Goal: Transaction & Acquisition: Purchase product/service

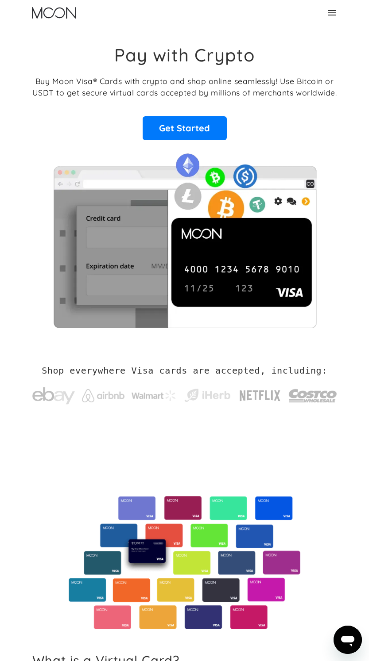
click at [329, 15] on icon at bounding box center [331, 12] width 8 height 5
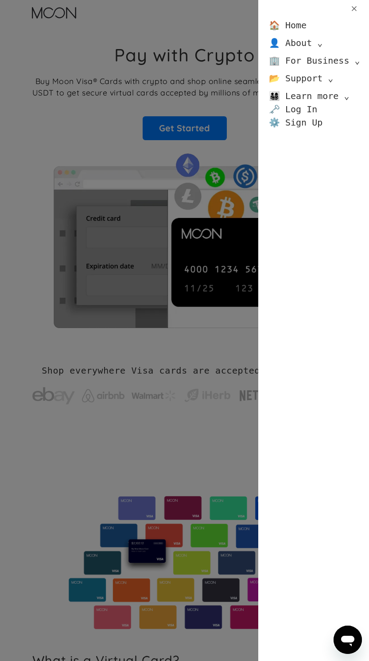
click at [237, 99] on div "🏠 Home 👤 About ⌄ About Moon Careers Founder's Letter 🏢 For Business ⌄ Business …" at bounding box center [184, 330] width 369 height 661
click at [210, 123] on div "🏠 Home 👤 About ⌄ About Moon Careers Founder's Letter 🏢 For Business ⌄ Business …" at bounding box center [184, 330] width 369 height 661
click at [191, 137] on div "🏠 Home 👤 About ⌄ About Moon Careers Founder's Letter 🏢 For Business ⌄ Business …" at bounding box center [184, 330] width 369 height 661
click at [241, 142] on div "🏠 Home 👤 About ⌄ About Moon Careers Founder's Letter 🏢 For Business ⌄ Business …" at bounding box center [184, 330] width 369 height 661
click at [354, 12] on icon at bounding box center [353, 8] width 8 height 8
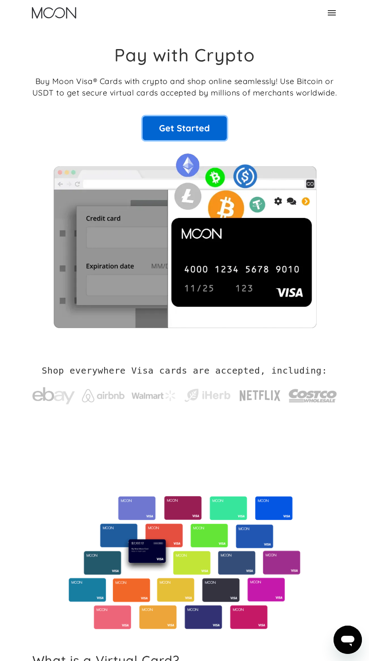
click at [210, 126] on link "Get Started" at bounding box center [184, 128] width 84 height 24
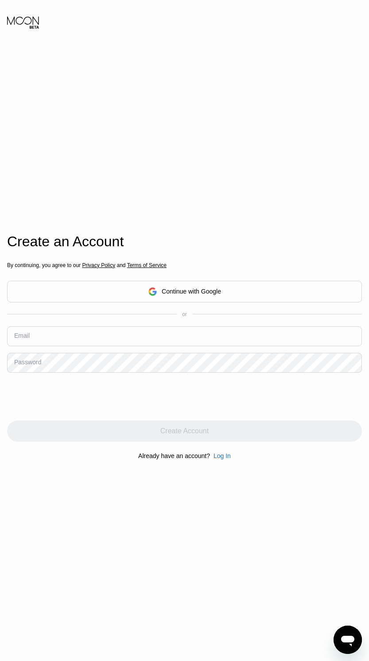
click at [159, 292] on div "Continue with Google" at bounding box center [184, 292] width 73 height 14
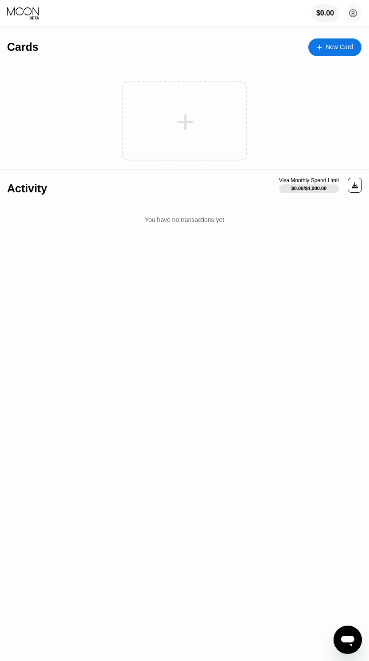
click at [319, 48] on icon at bounding box center [318, 47] width 5 height 6
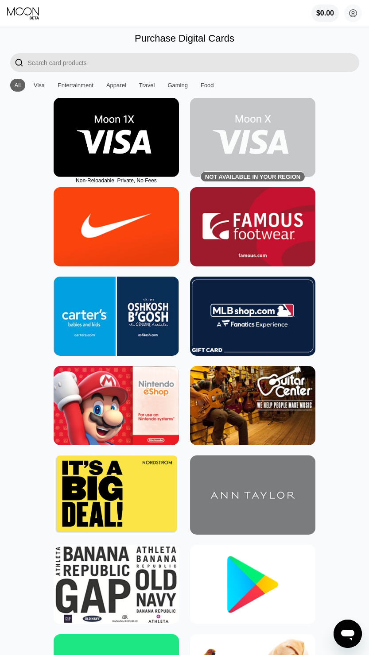
click at [219, 127] on img at bounding box center [252, 137] width 125 height 79
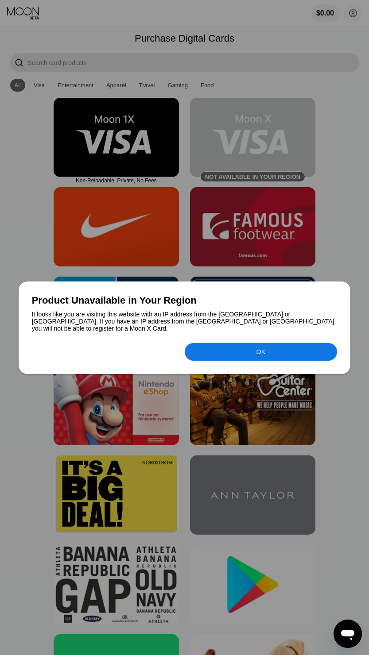
click at [241, 351] on div "OK" at bounding box center [260, 352] width 153 height 18
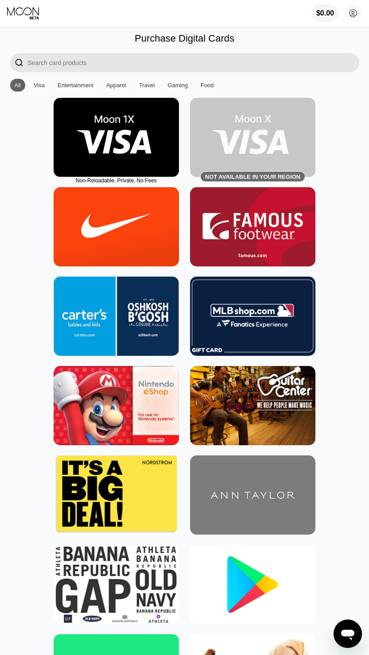
click at [132, 150] on img at bounding box center [116, 137] width 125 height 79
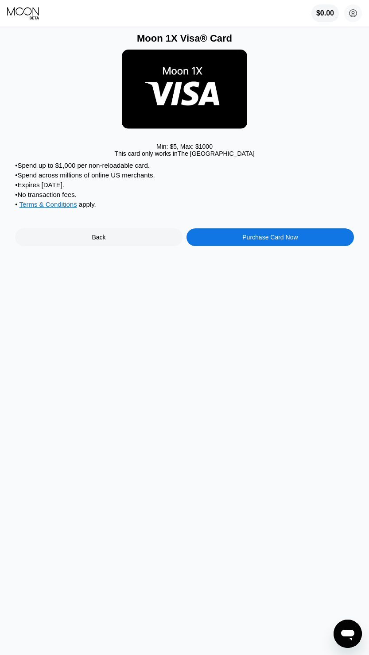
click at [65, 208] on span "Terms & Conditions" at bounding box center [48, 204] width 58 height 8
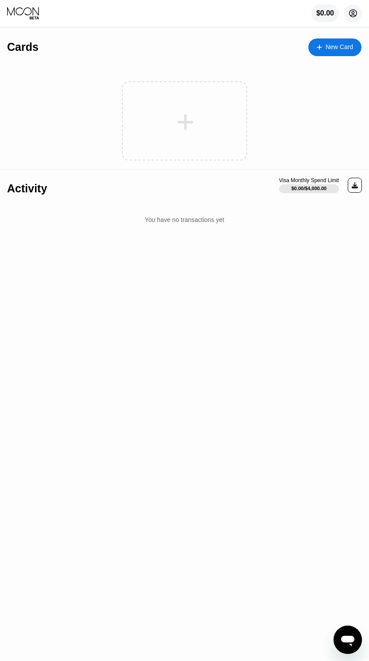
click at [351, 13] on icon at bounding box center [352, 13] width 5 height 5
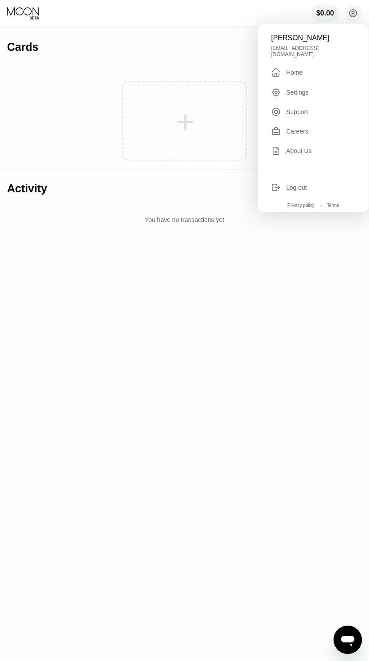
click at [292, 88] on div "Settings" at bounding box center [313, 93] width 84 height 10
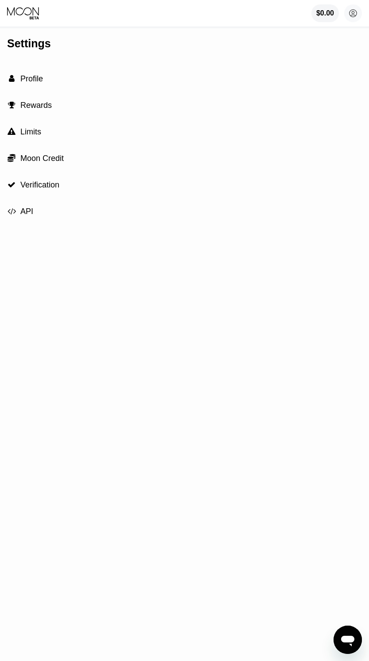
click at [30, 12] on icon at bounding box center [23, 13] width 33 height 13
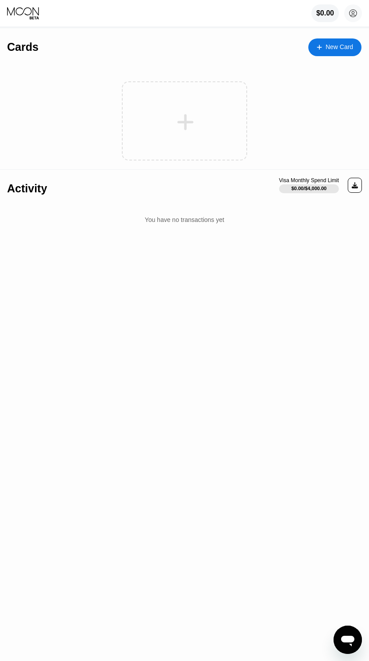
click at [318, 46] on icon at bounding box center [318, 47] width 5 height 6
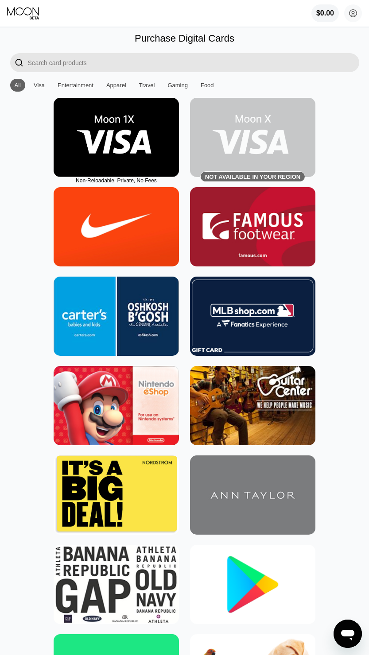
click at [39, 86] on div "Visa" at bounding box center [39, 85] width 11 height 7
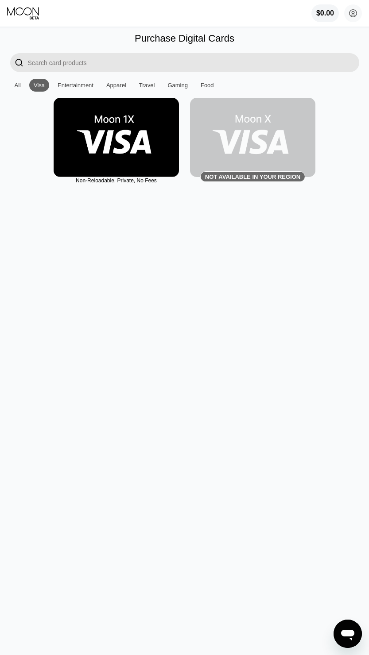
click at [121, 131] on img at bounding box center [116, 137] width 125 height 79
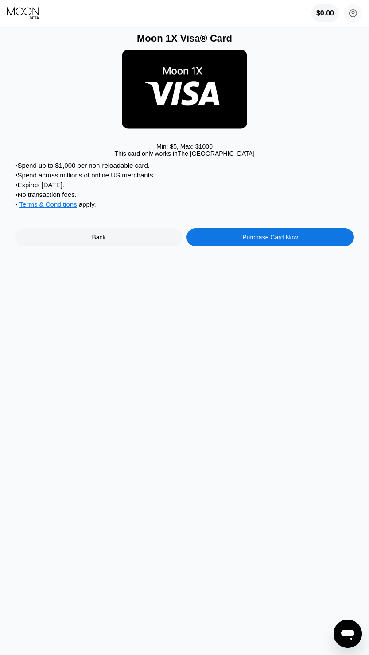
click at [243, 243] on div "Purchase Card Now" at bounding box center [269, 237] width 167 height 18
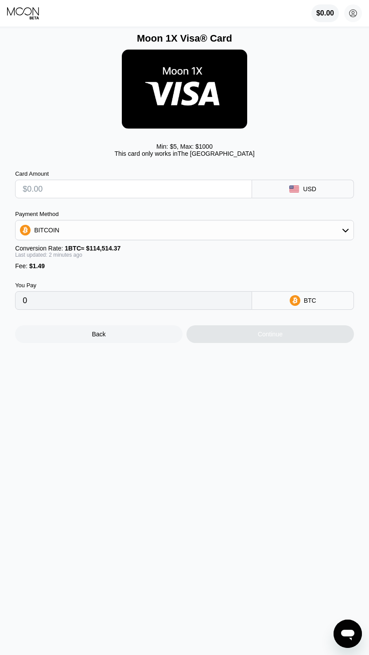
click at [175, 239] on div "BITCOIN" at bounding box center [184, 230] width 338 height 18
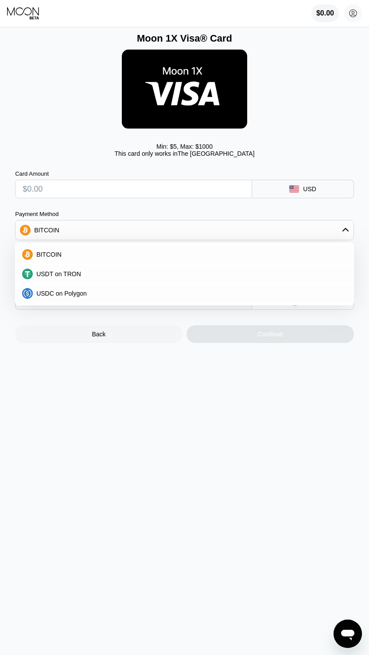
click at [115, 297] on div "USDC on Polygon" at bounding box center [190, 293] width 314 height 7
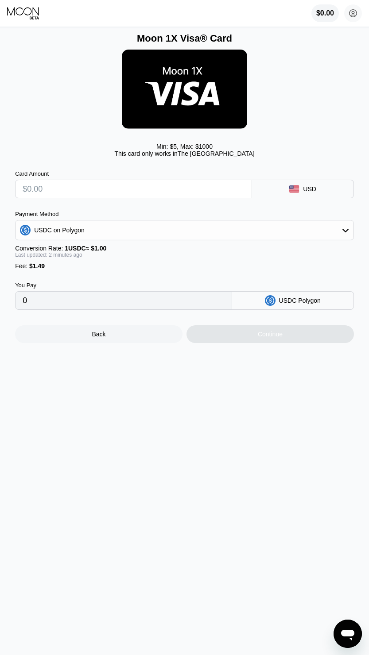
click at [147, 198] on input "text" at bounding box center [134, 189] width 222 height 18
click at [157, 234] on div "USDC on Polygon" at bounding box center [184, 230] width 338 height 18
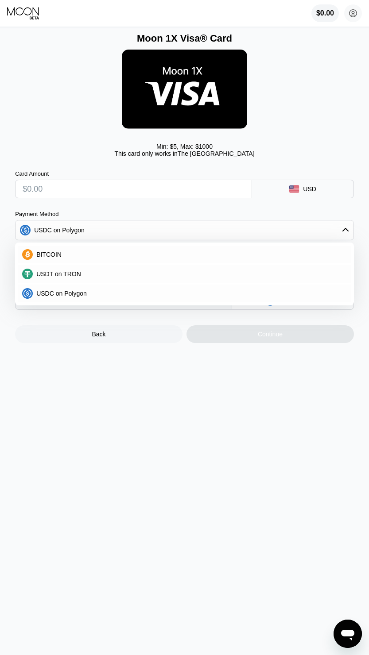
click at [122, 258] on div "BITCOIN" at bounding box center [190, 254] width 314 height 7
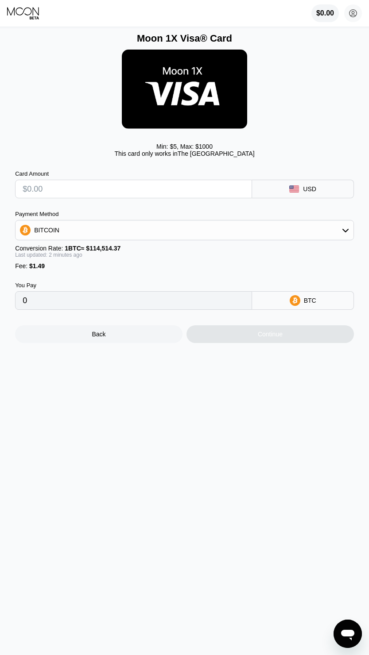
click at [119, 238] on div "BITCOIN" at bounding box center [184, 230] width 338 height 18
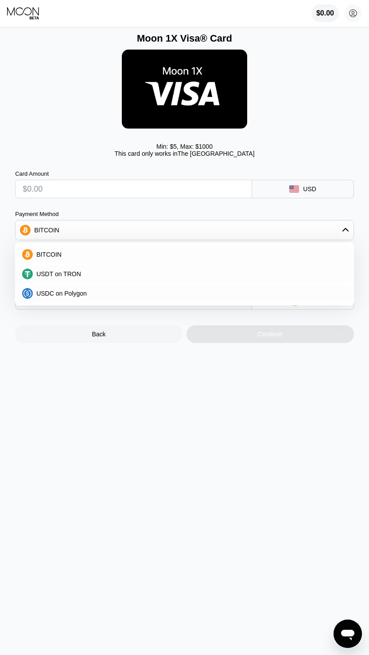
click at [101, 295] on div "USDC on Polygon" at bounding box center [190, 293] width 314 height 7
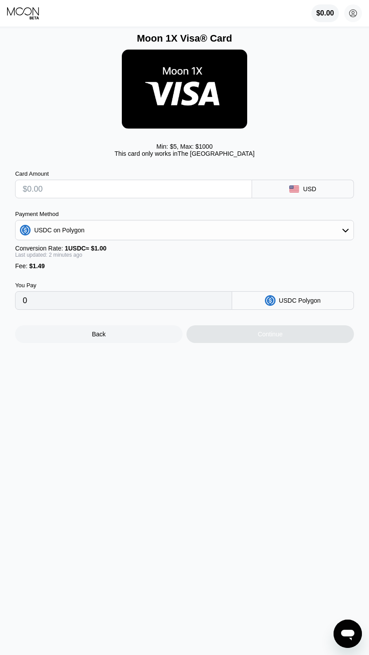
click at [152, 198] on input "text" at bounding box center [134, 189] width 222 height 18
click at [160, 231] on div "USDC on Polygon" at bounding box center [184, 230] width 338 height 18
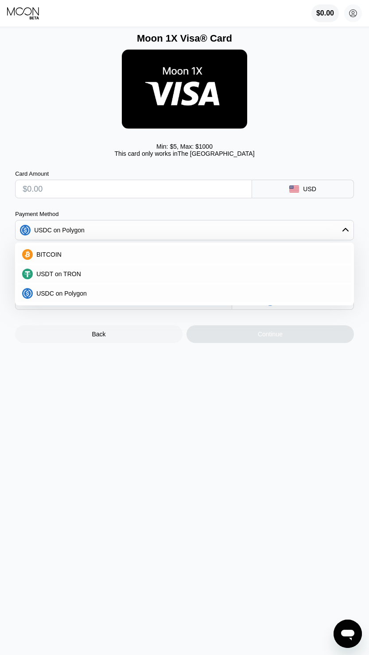
click at [92, 297] on div "USDC on Polygon" at bounding box center [190, 293] width 314 height 7
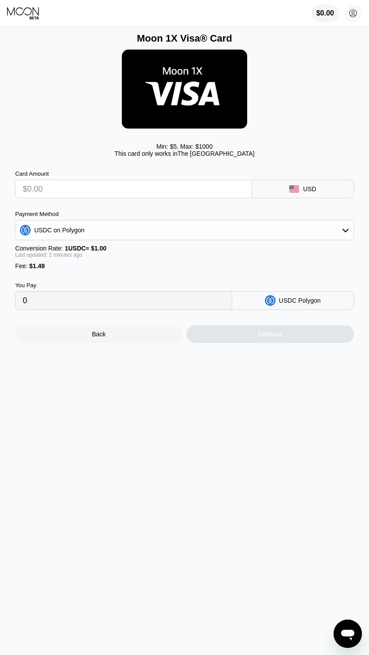
click at [143, 236] on div "USDC on Polygon" at bounding box center [184, 230] width 338 height 18
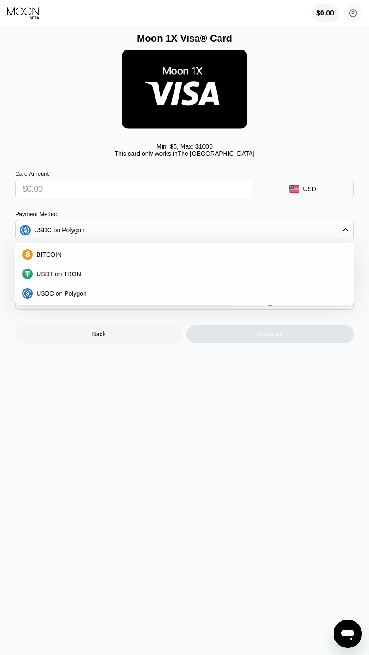
click at [88, 297] on div "USDC on Polygon" at bounding box center [190, 293] width 314 height 7
